Goal: Task Accomplishment & Management: Complete application form

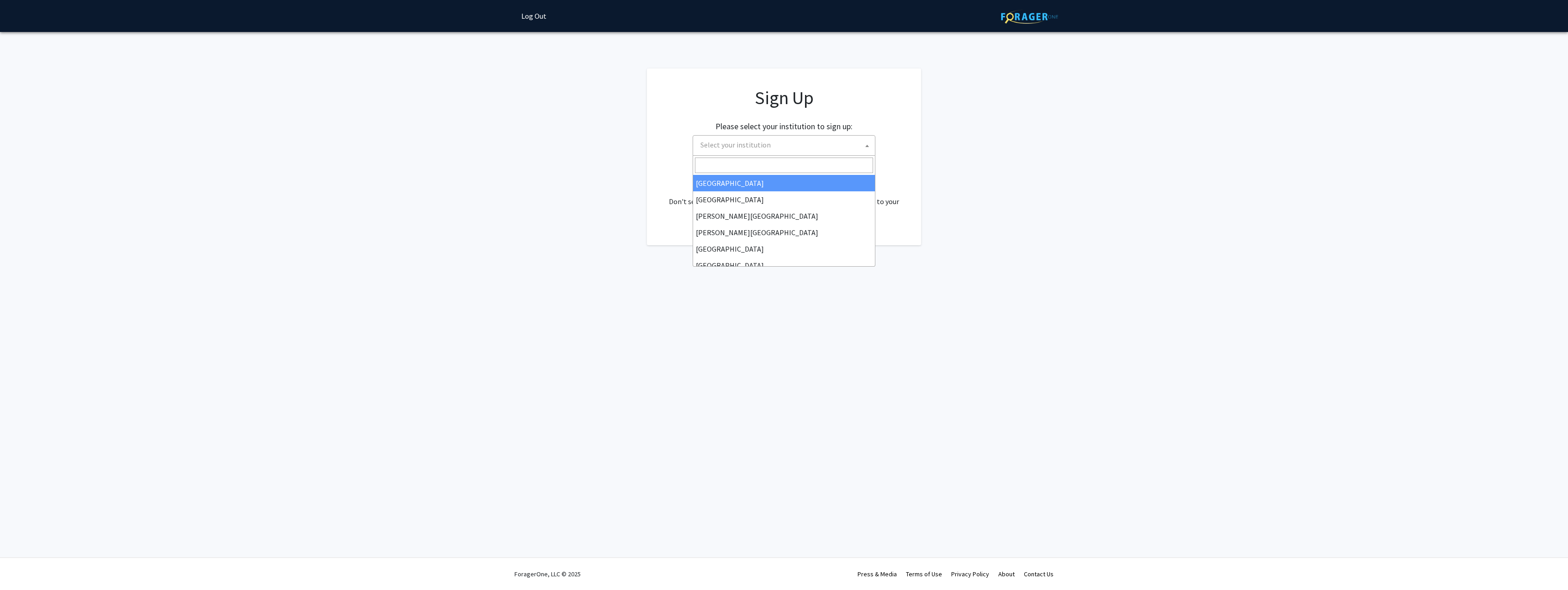
click at [783, 150] on span "Select your institution" at bounding box center [786, 145] width 178 height 19
type input "hopkin"
select select "1"
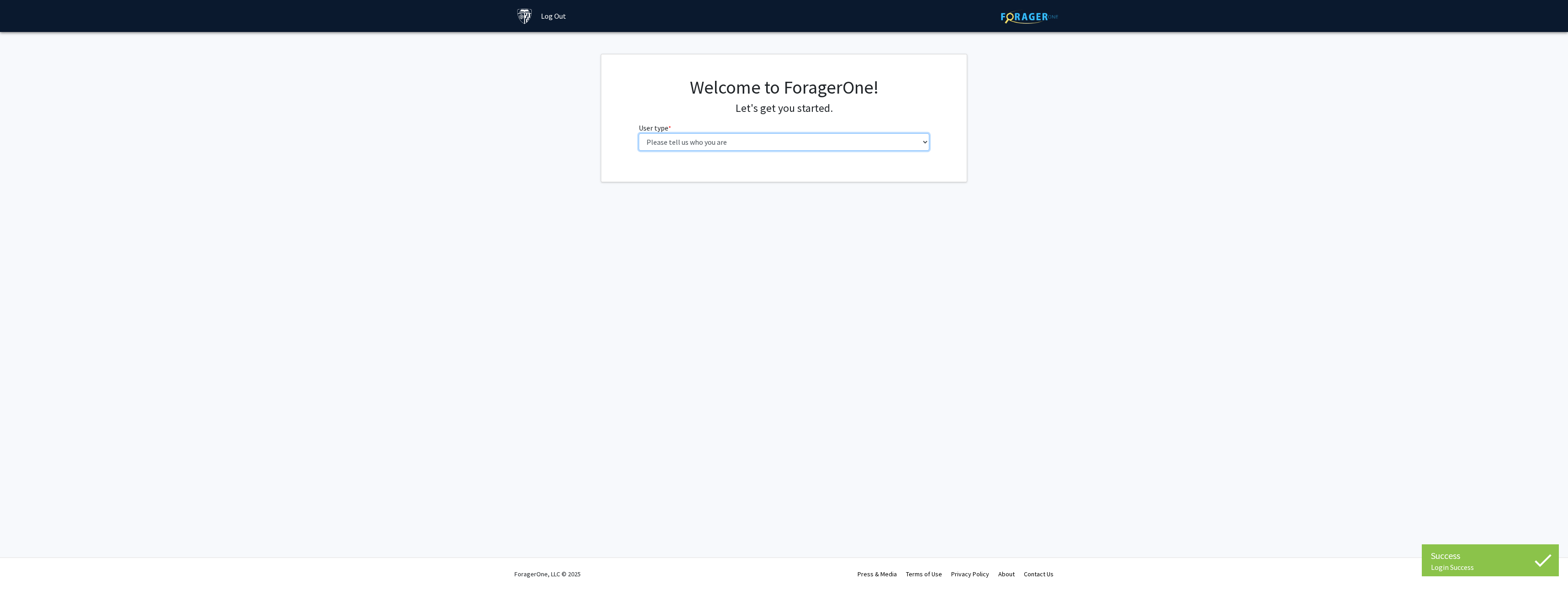
click at [691, 147] on select "Please tell us who you are Undergraduate Student Master's Student Doctoral Cand…" at bounding box center [784, 142] width 291 height 18
select select "2: masters"
click at [639, 133] on select "Please tell us who you are Undergraduate Student Master's Student Doctoral Cand…" at bounding box center [784, 142] width 291 height 18
